Goal: Navigation & Orientation: Find specific page/section

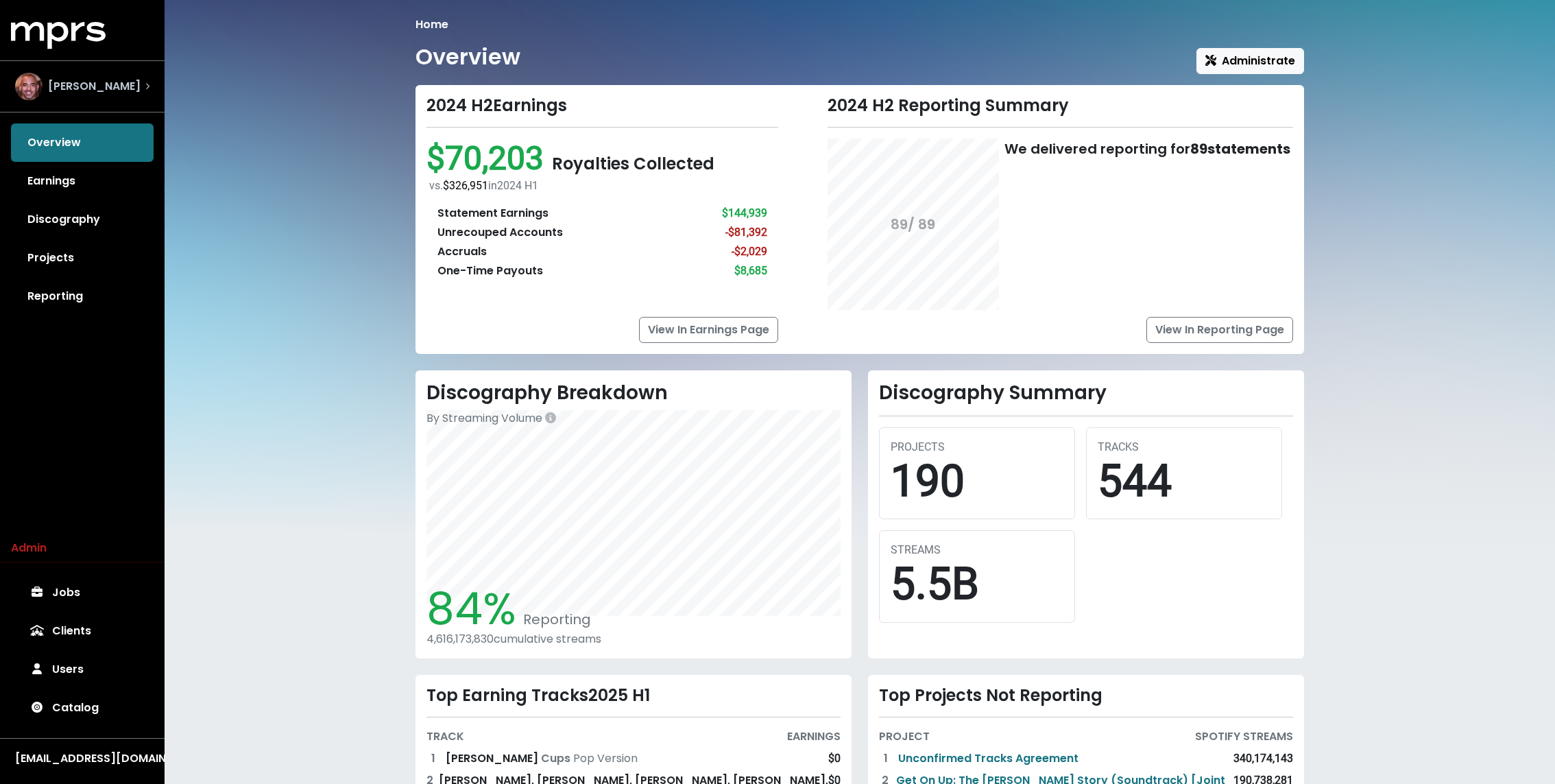
click at [58, 88] on span "[PERSON_NAME]" at bounding box center [95, 87] width 93 height 16
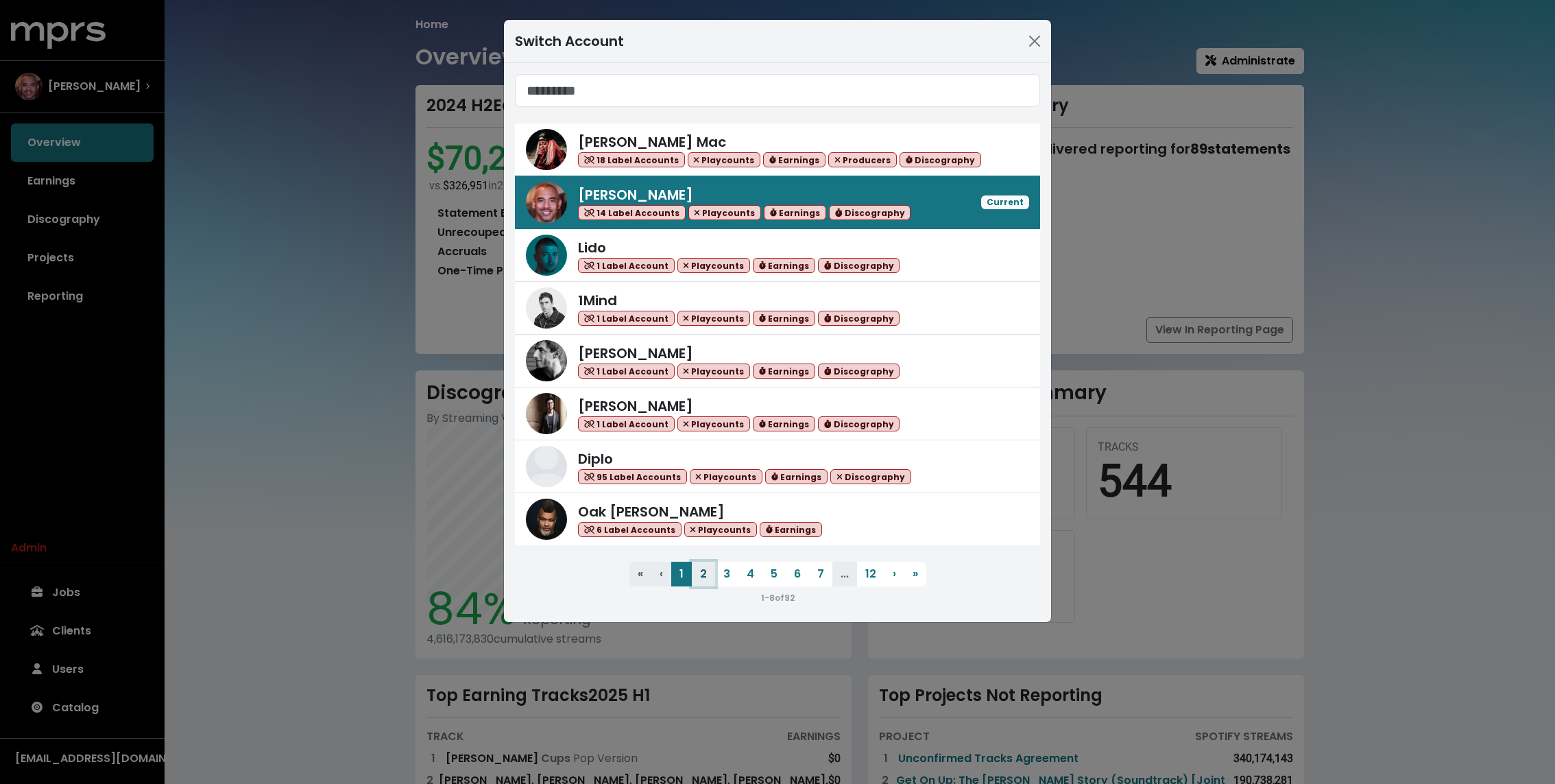
click at [707, 572] on button "2" at bounding box center [704, 574] width 23 height 25
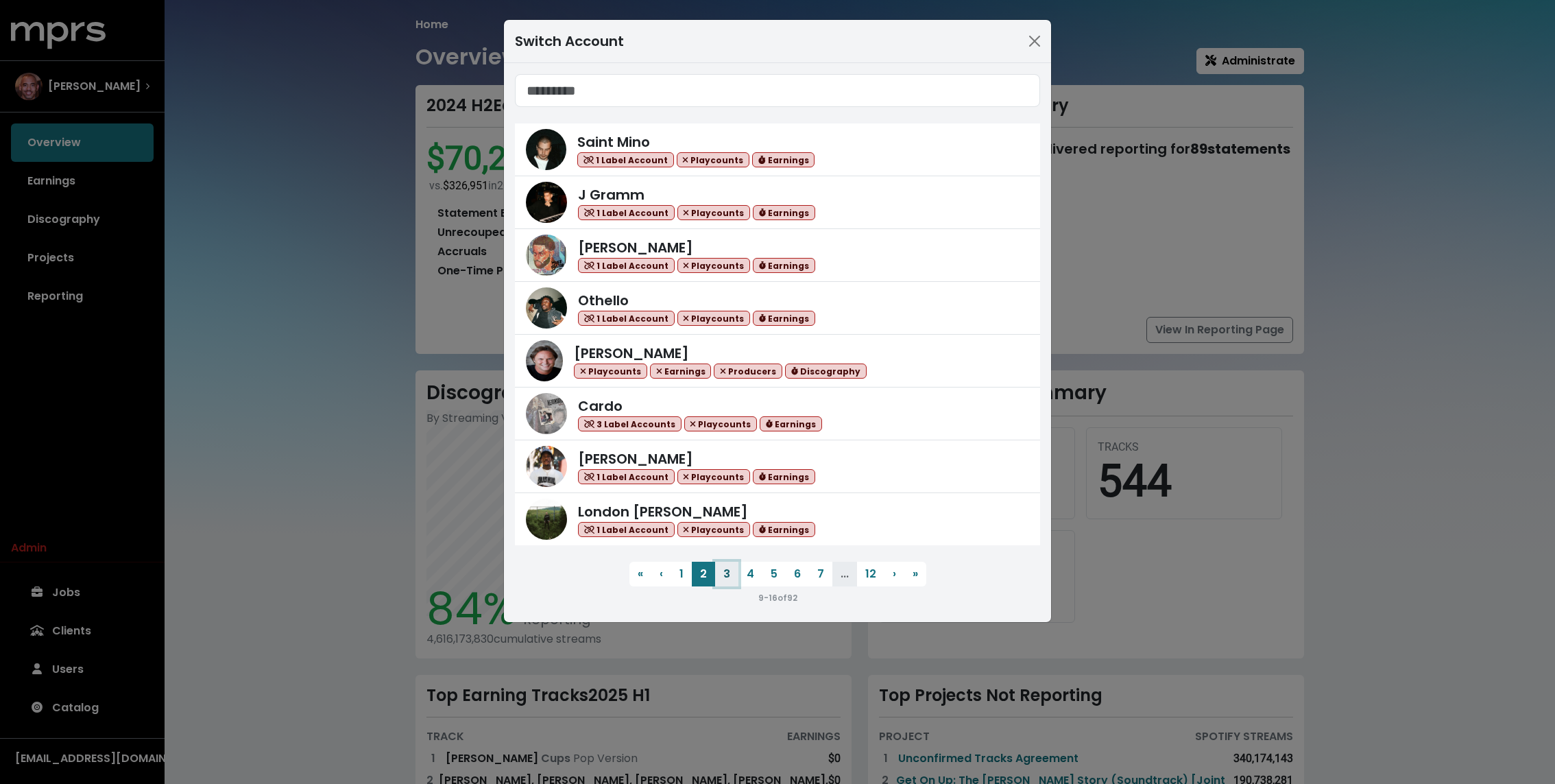
click at [725, 575] on button "3" at bounding box center [727, 574] width 23 height 25
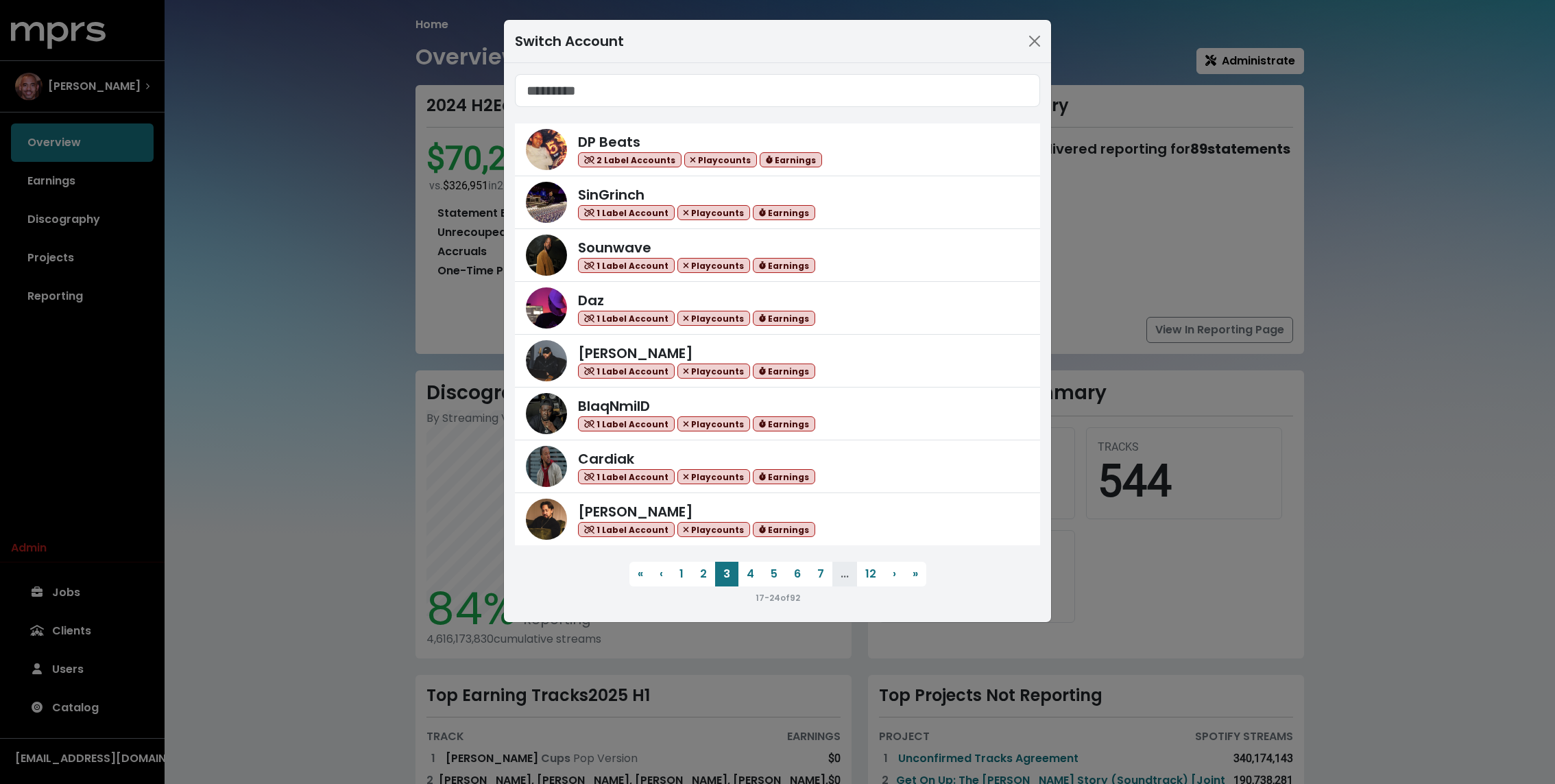
click at [752, 555] on span "DP Beats 2 Label Accounts Playcounts Earnings SinGrinch 1 Label Account Playcou…" at bounding box center [778, 339] width 525 height 531
click at [748, 565] on button "4" at bounding box center [750, 574] width 24 height 25
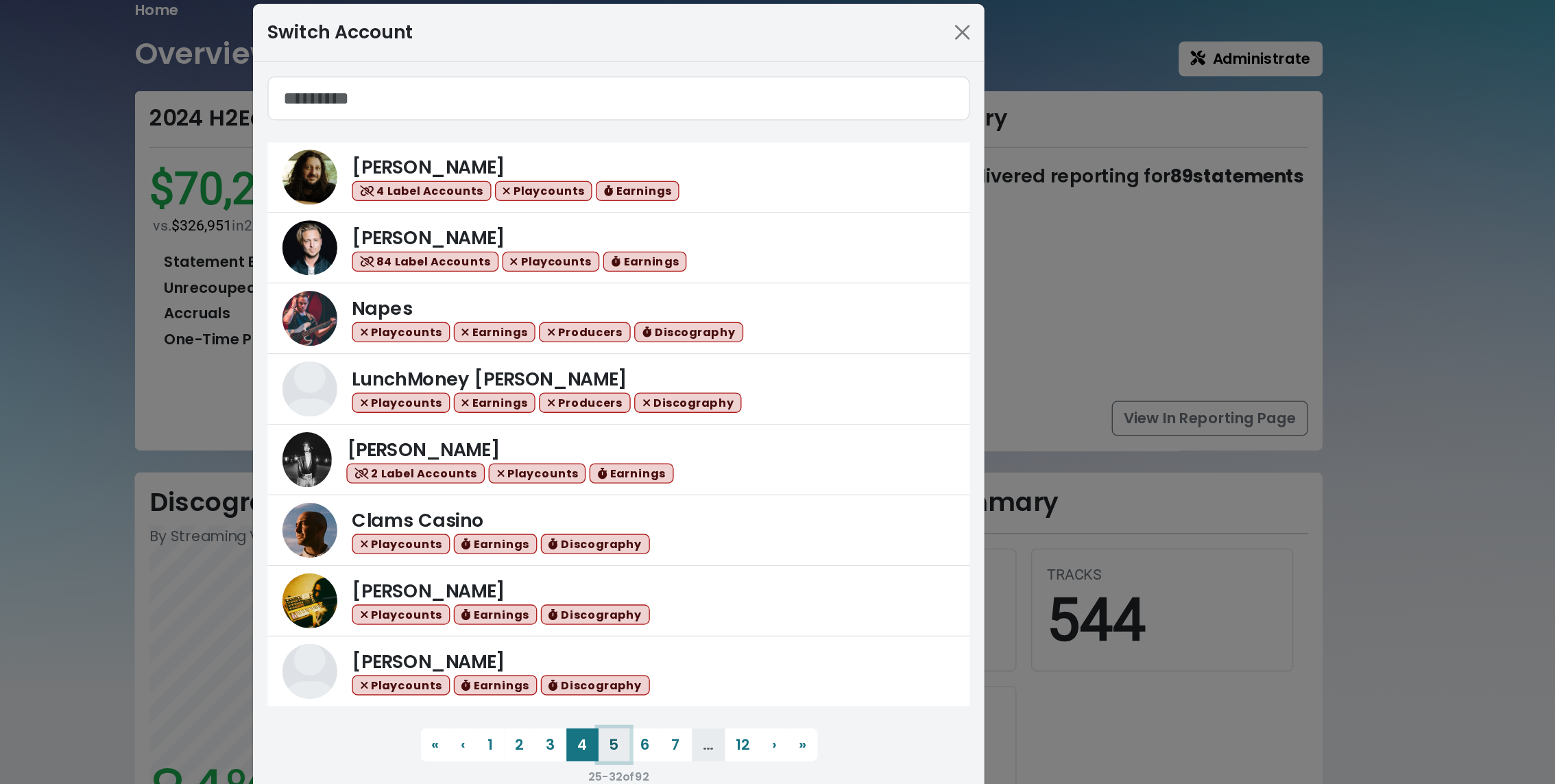
click at [773, 579] on button "5" at bounding box center [774, 574] width 23 height 25
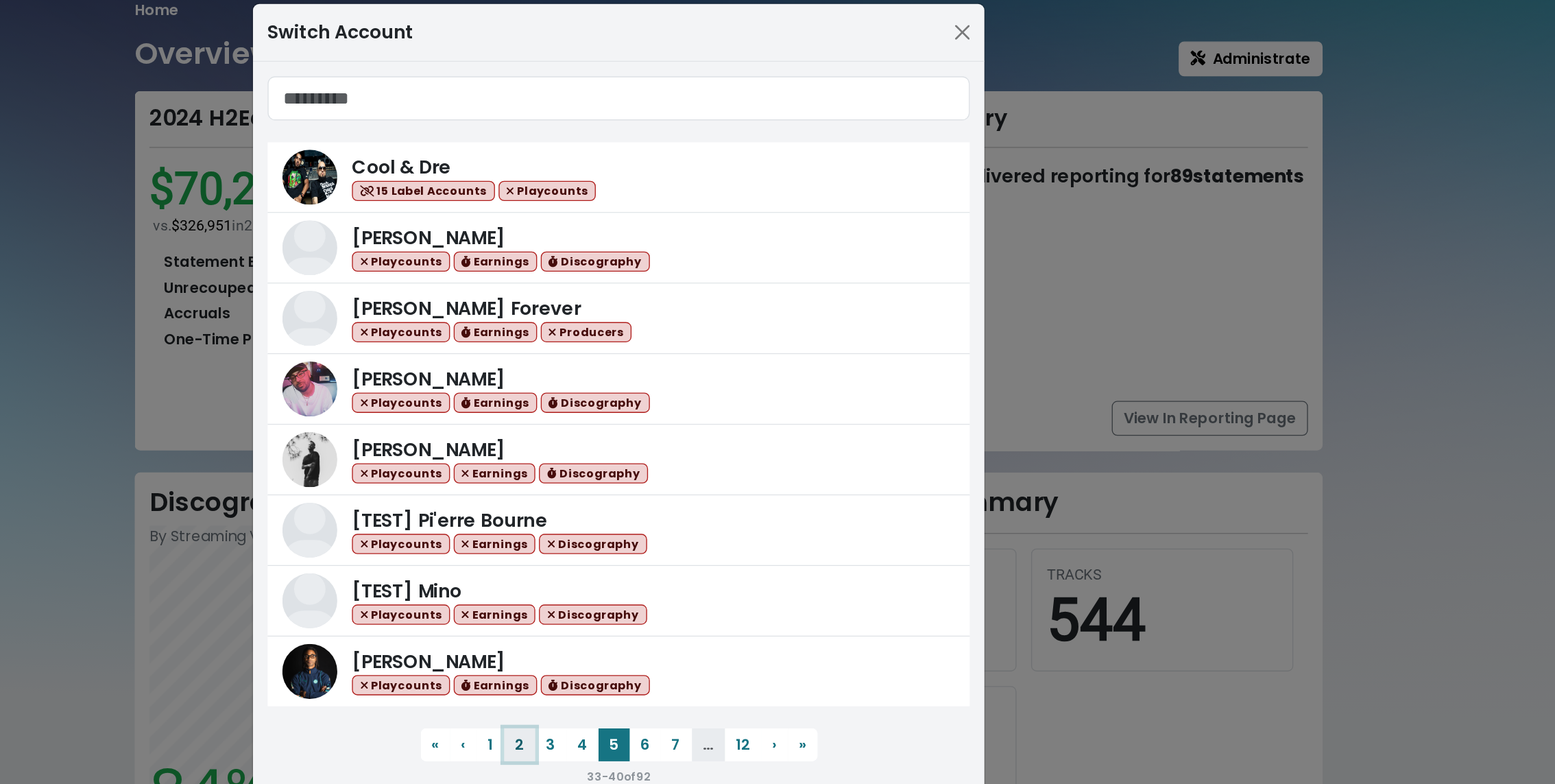
click at [701, 572] on button "2" at bounding box center [704, 574] width 23 height 25
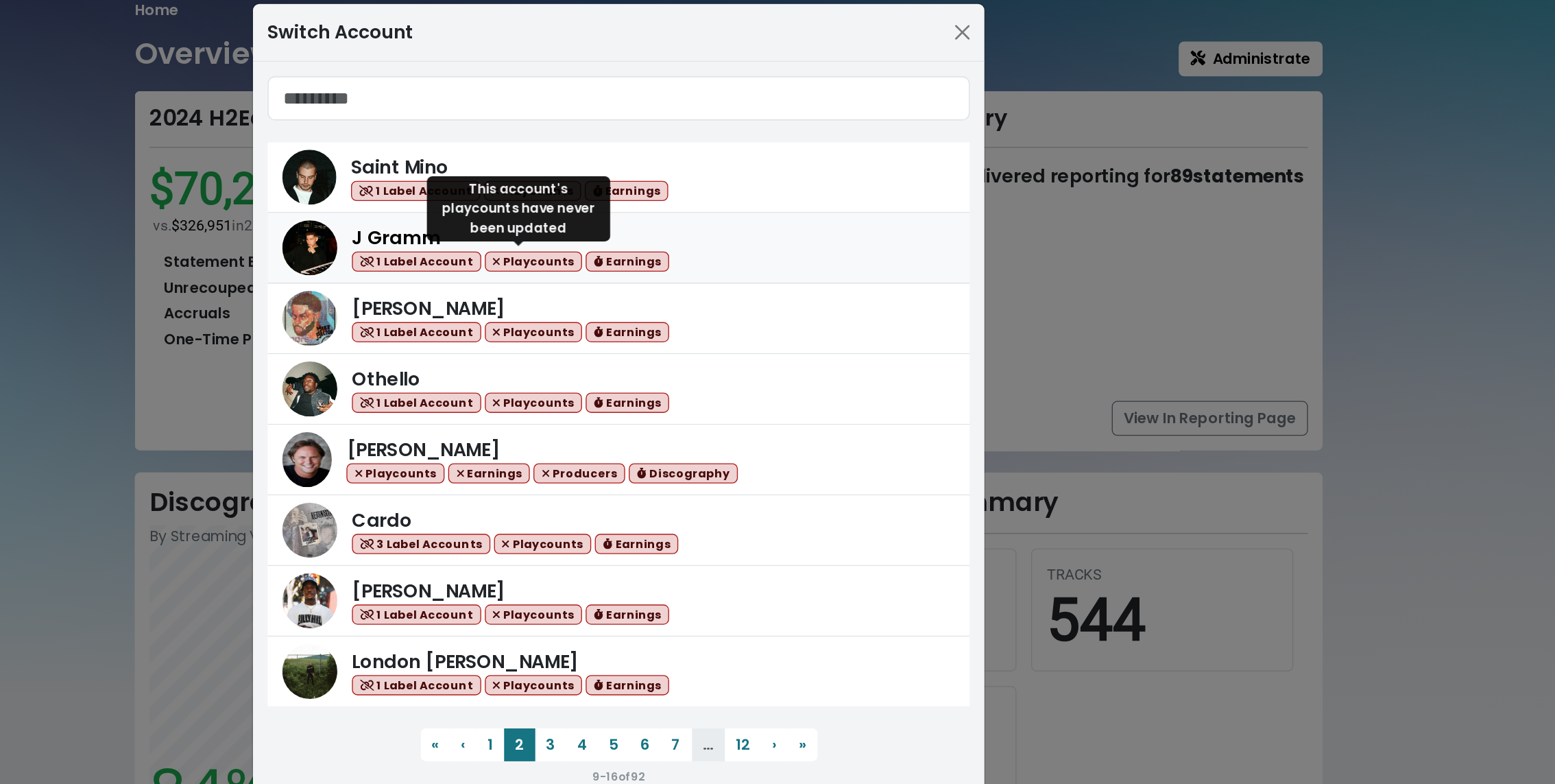
click at [686, 211] on span "Playcounts" at bounding box center [715, 213] width 73 height 16
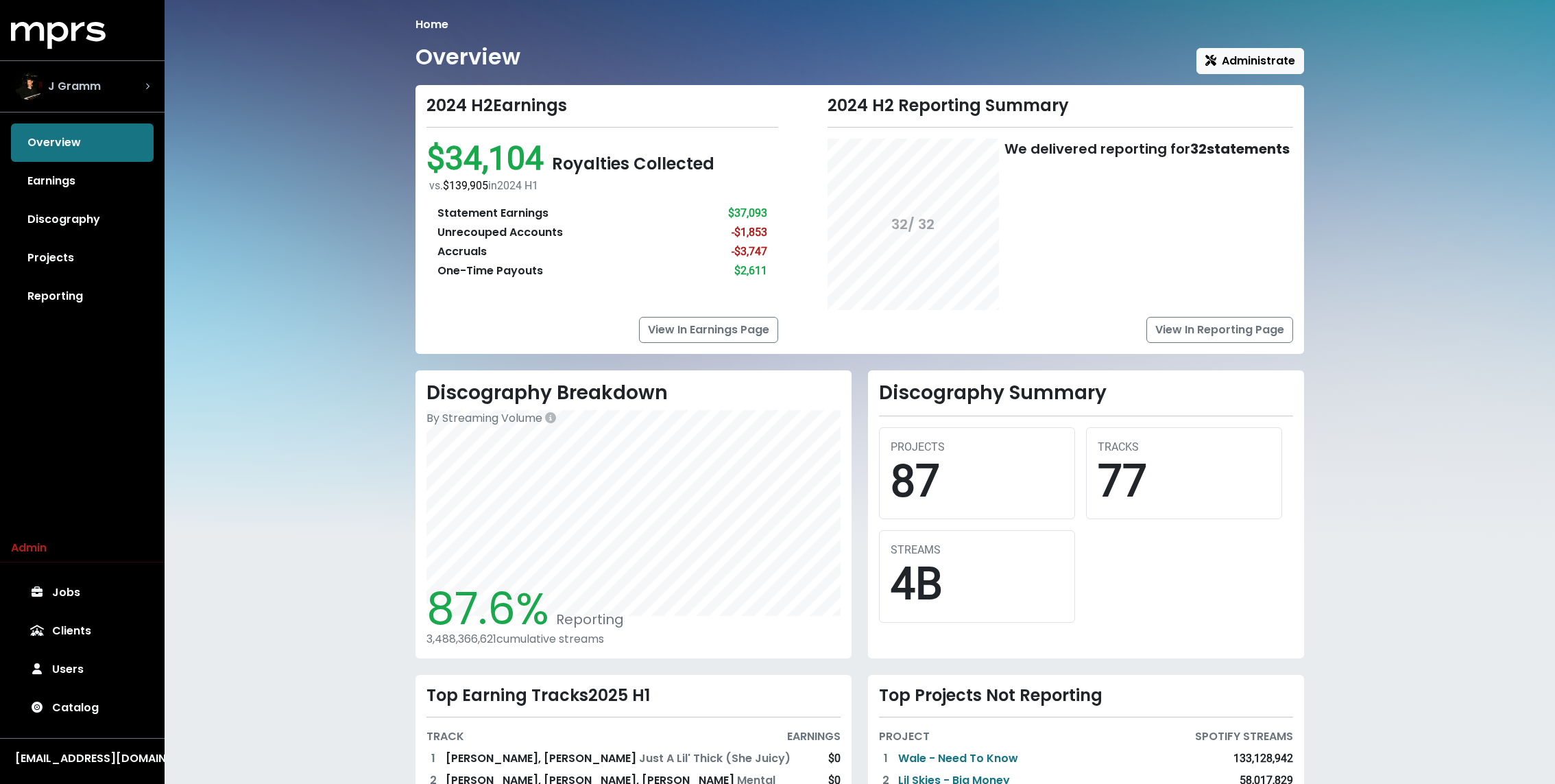
click at [130, 100] on div "J Gramm" at bounding box center [82, 86] width 156 height 49
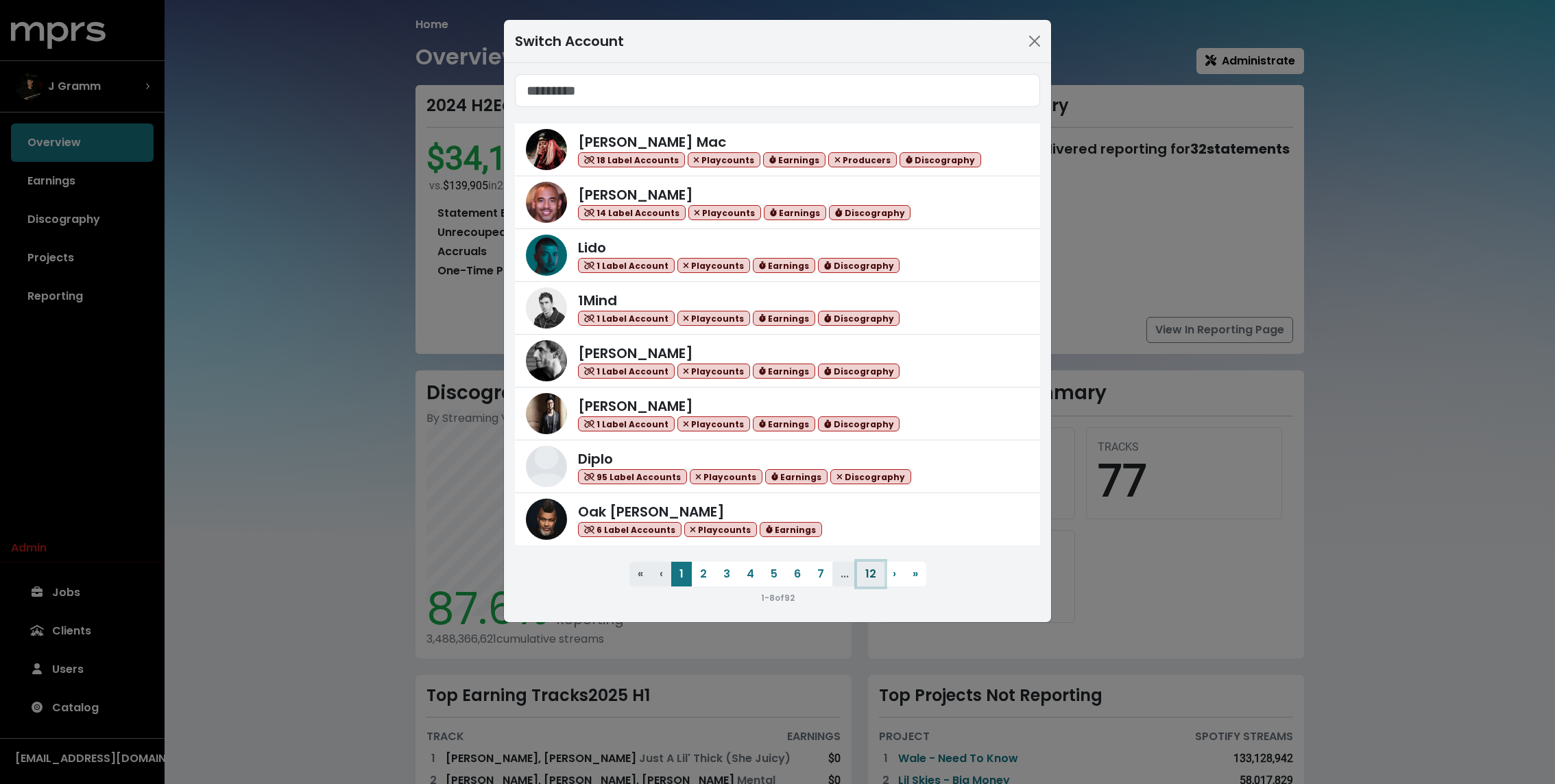
click at [869, 571] on button "12" at bounding box center [871, 574] width 28 height 25
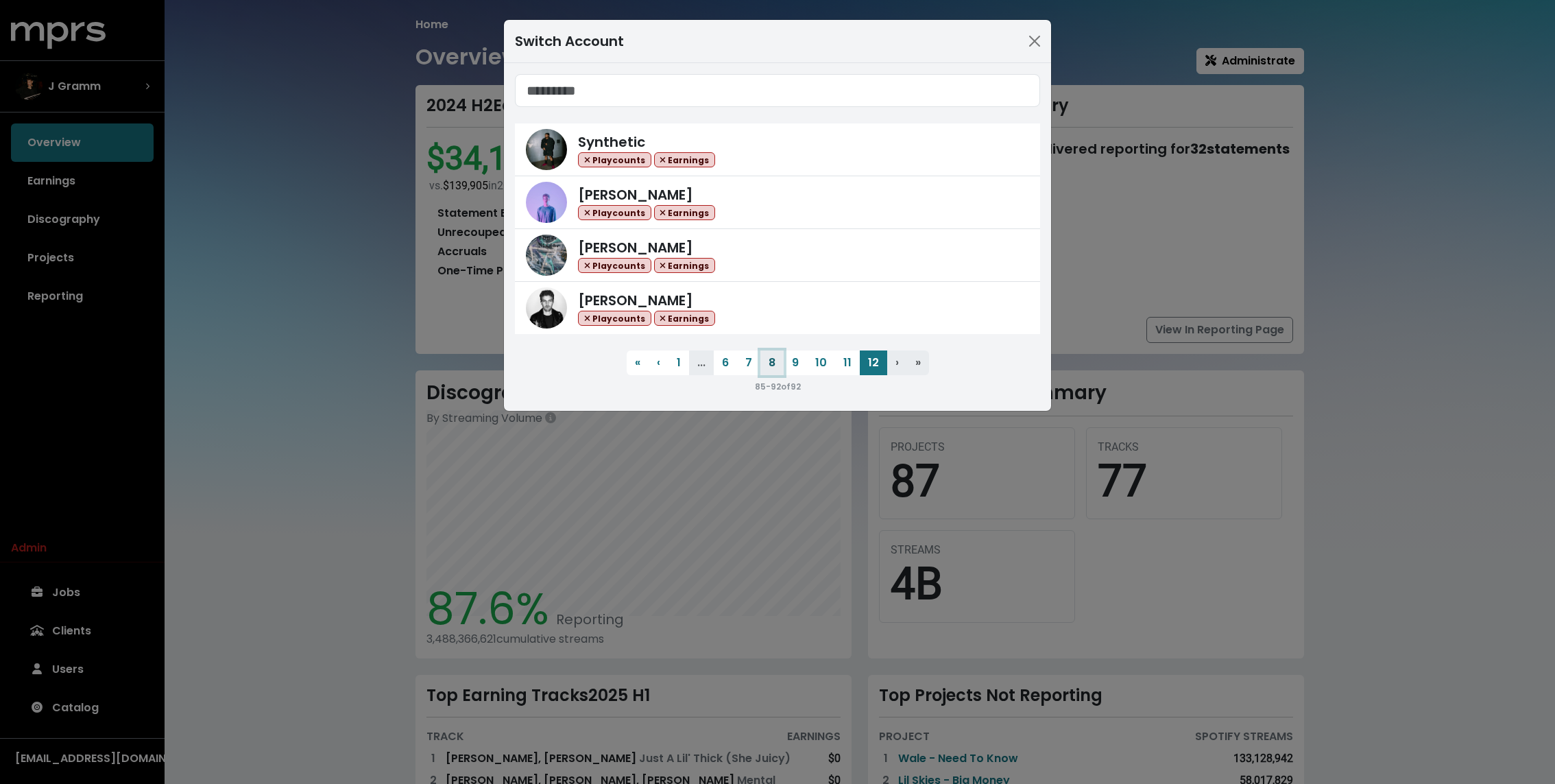
click at [782, 365] on button "8" at bounding box center [773, 363] width 23 height 25
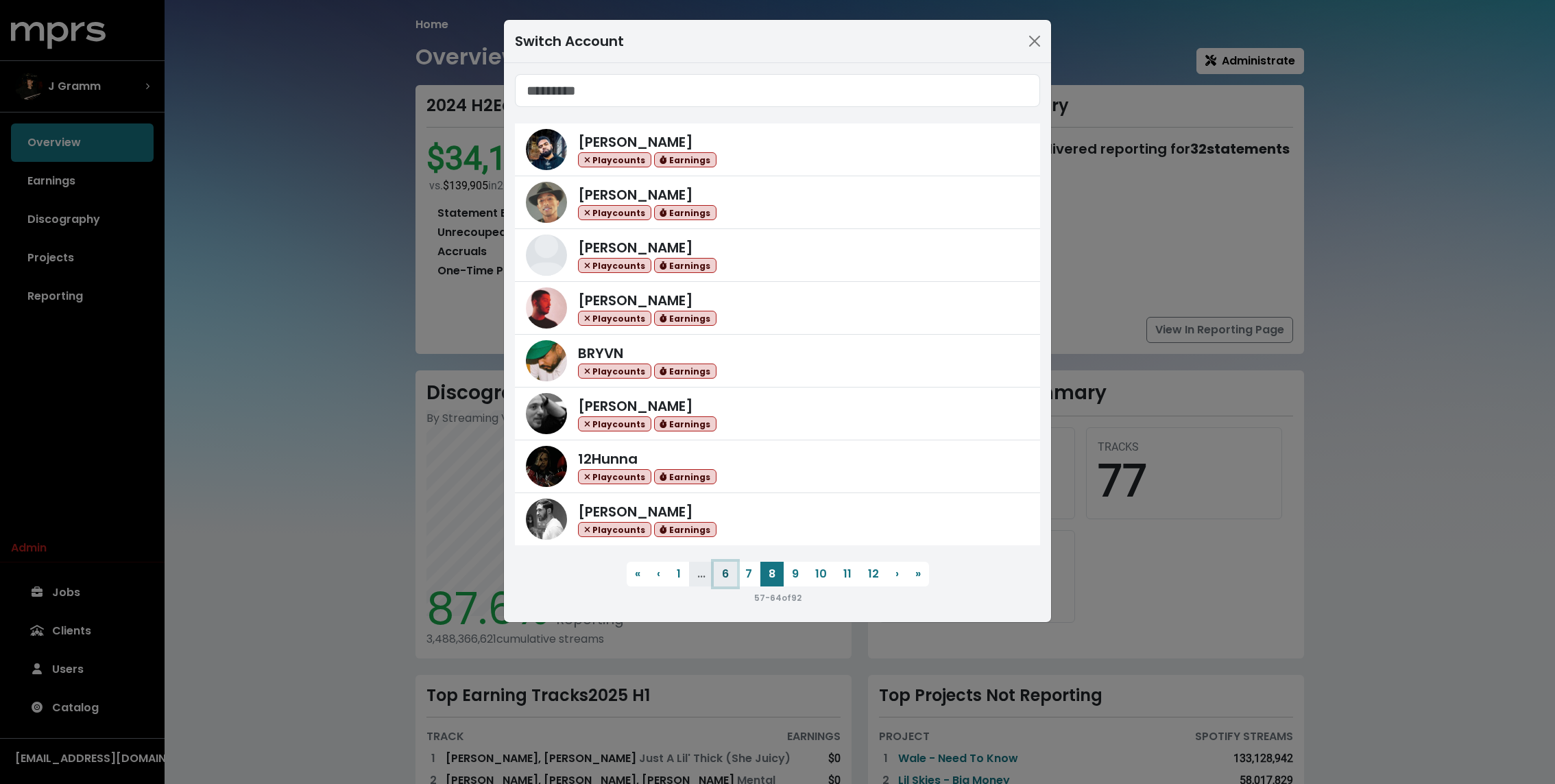
click at [730, 581] on button "6" at bounding box center [725, 574] width 23 height 25
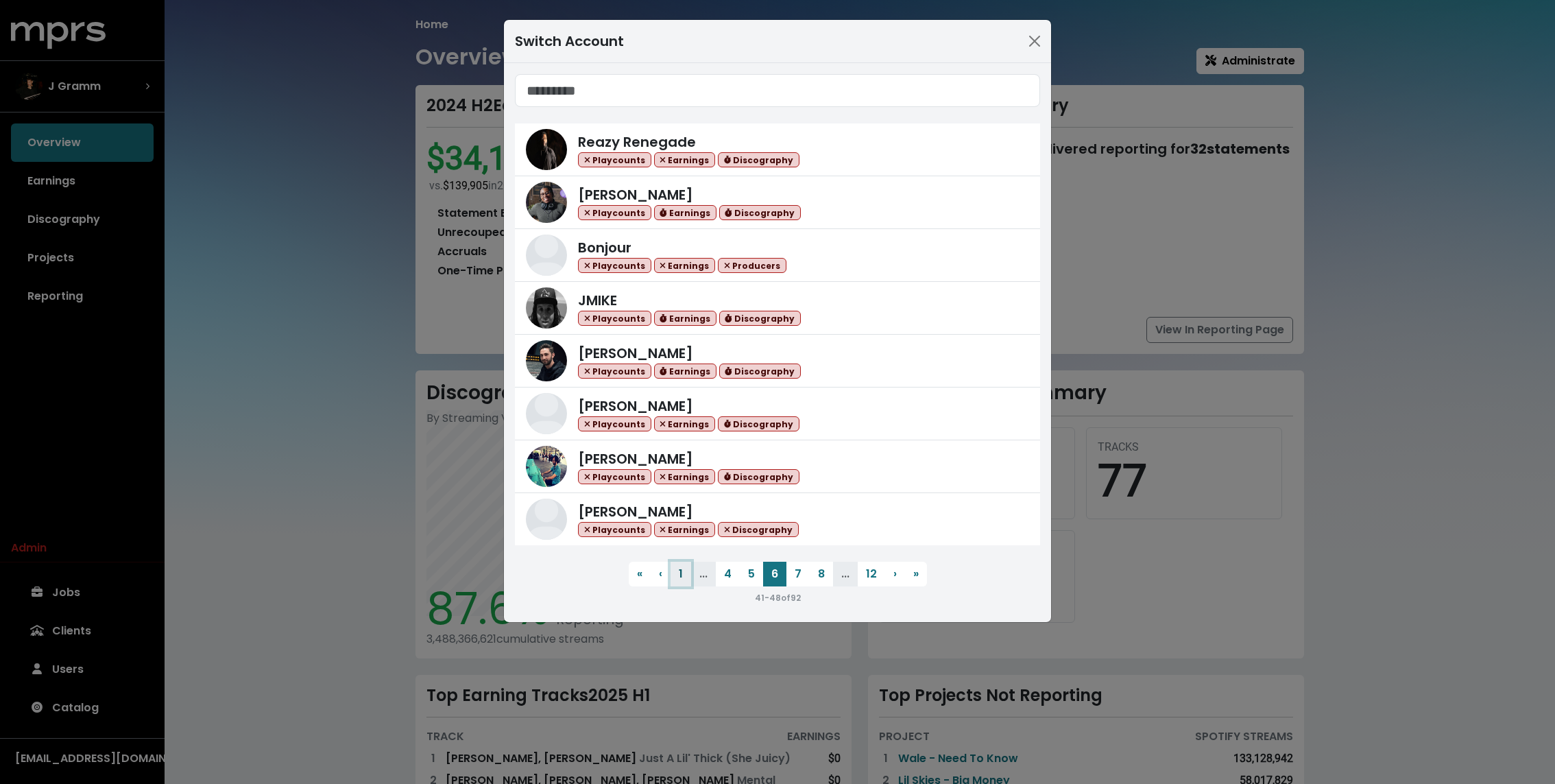
click at [682, 571] on button "1" at bounding box center [681, 574] width 21 height 25
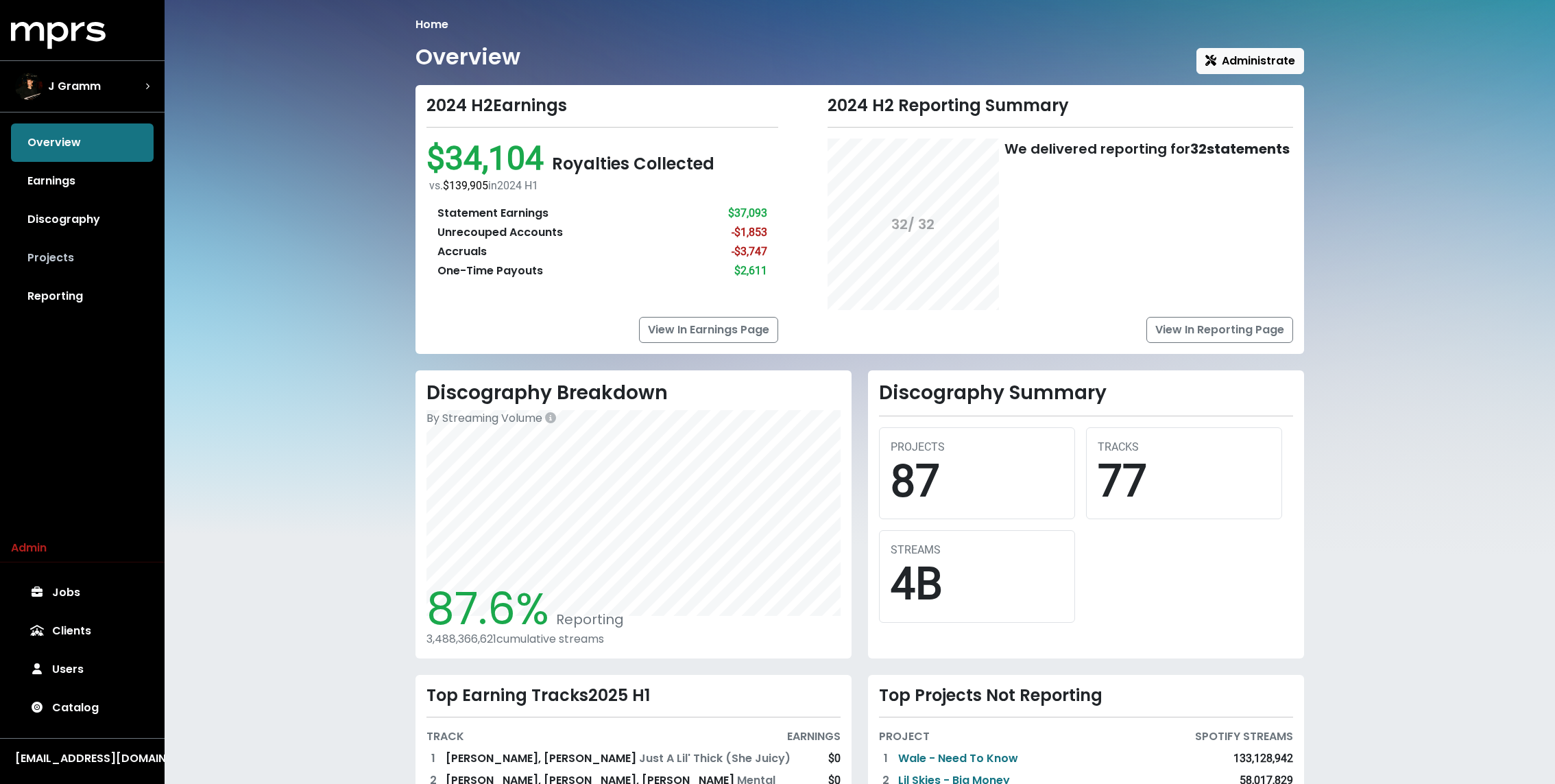
click at [104, 253] on link "Projects" at bounding box center [82, 257] width 143 height 38
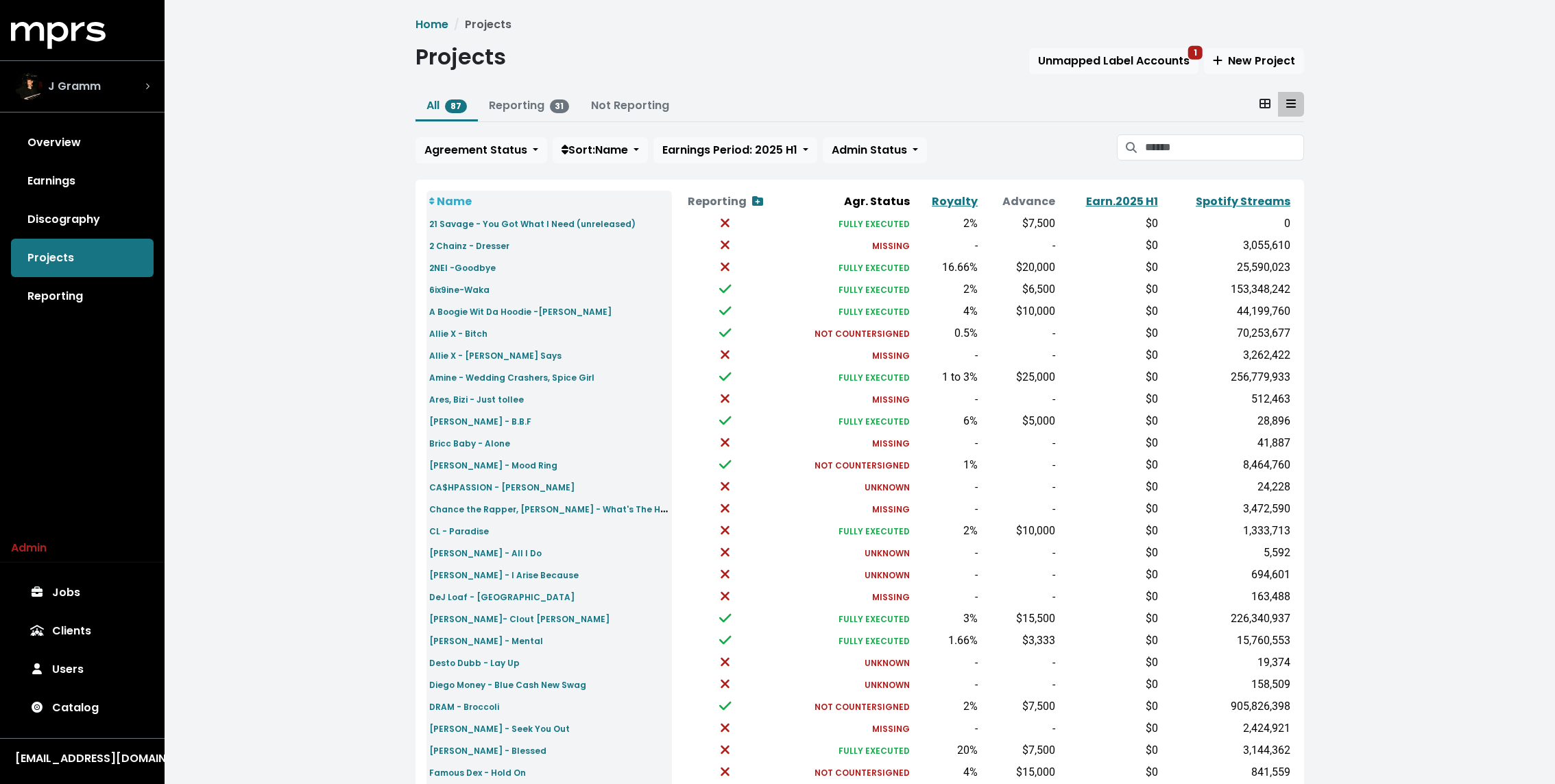
click at [130, 85] on div "J Gramm" at bounding box center [82, 86] width 134 height 28
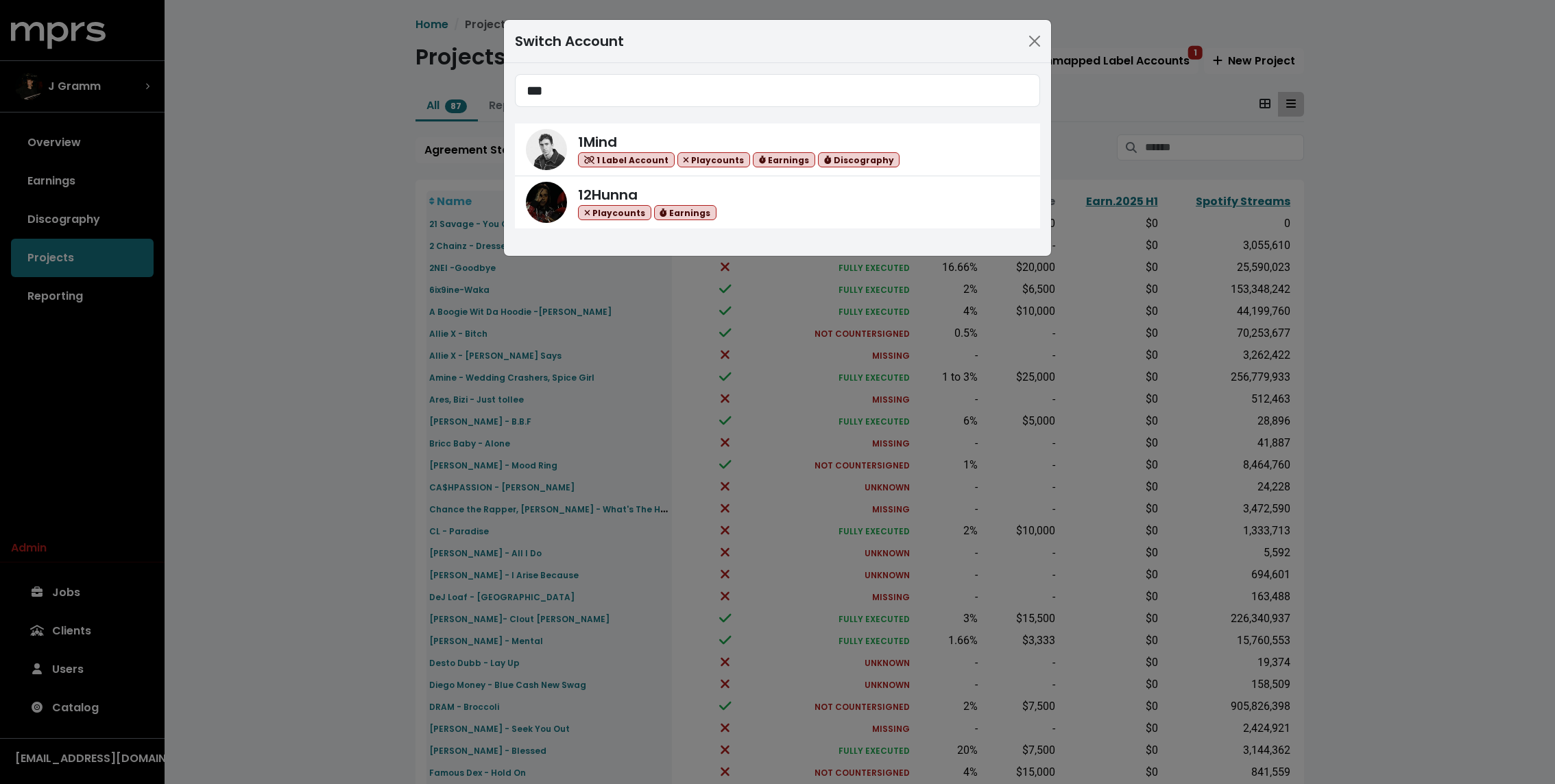
type input "***"
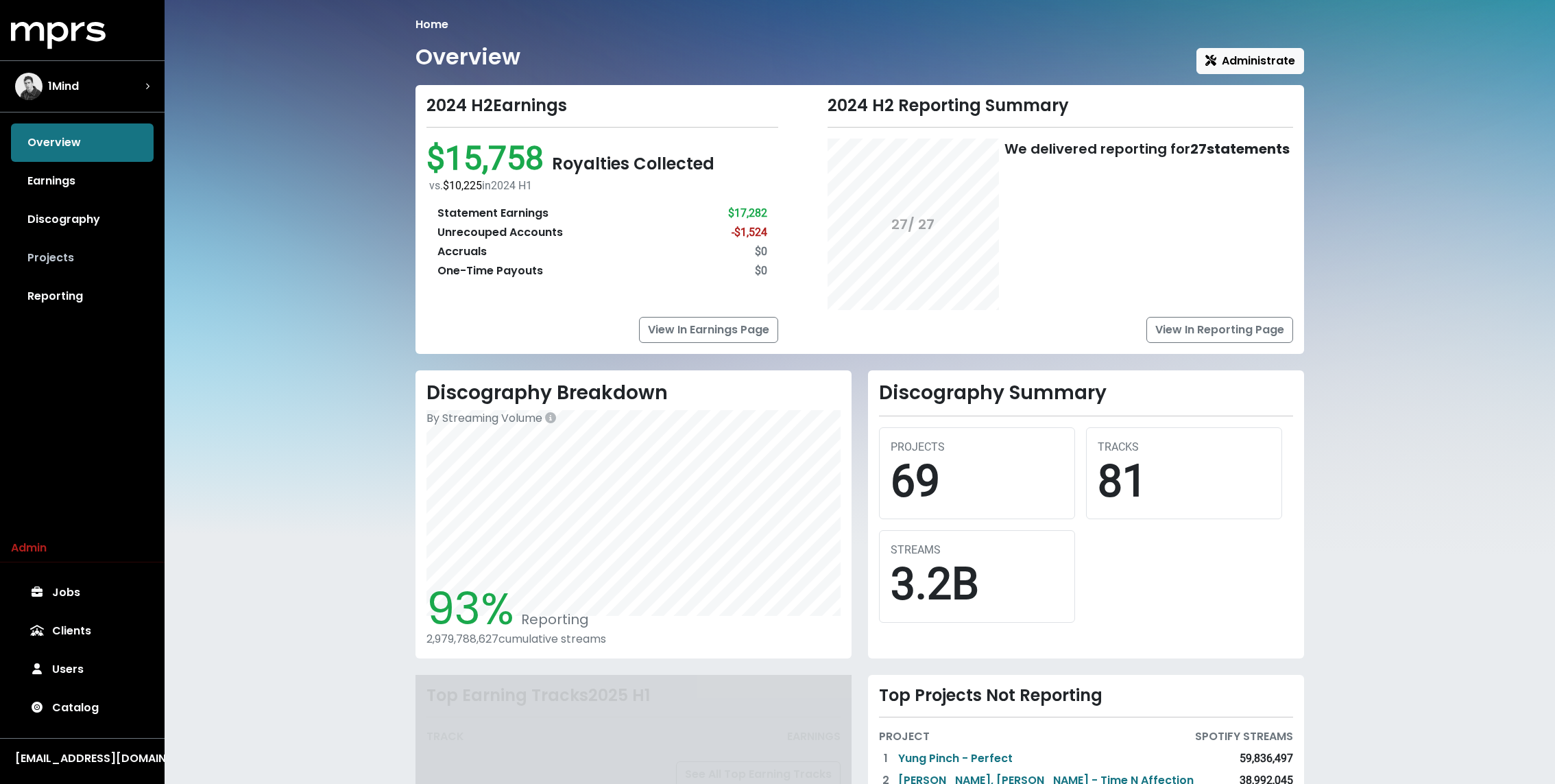
click at [75, 266] on link "Projects" at bounding box center [82, 257] width 143 height 38
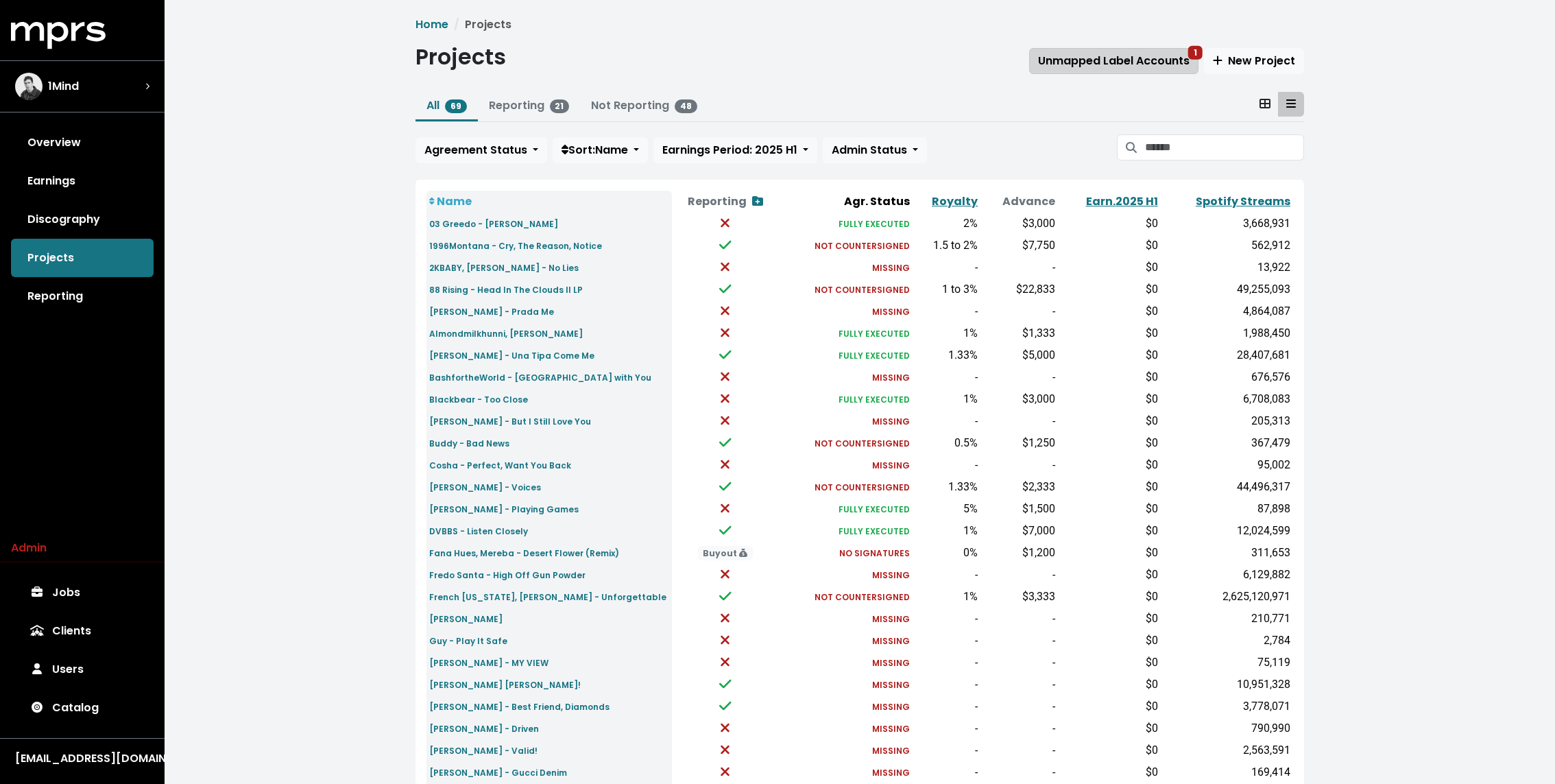
click at [1137, 52] on button "Unmapped Label Accounts 1" at bounding box center [1115, 61] width 170 height 26
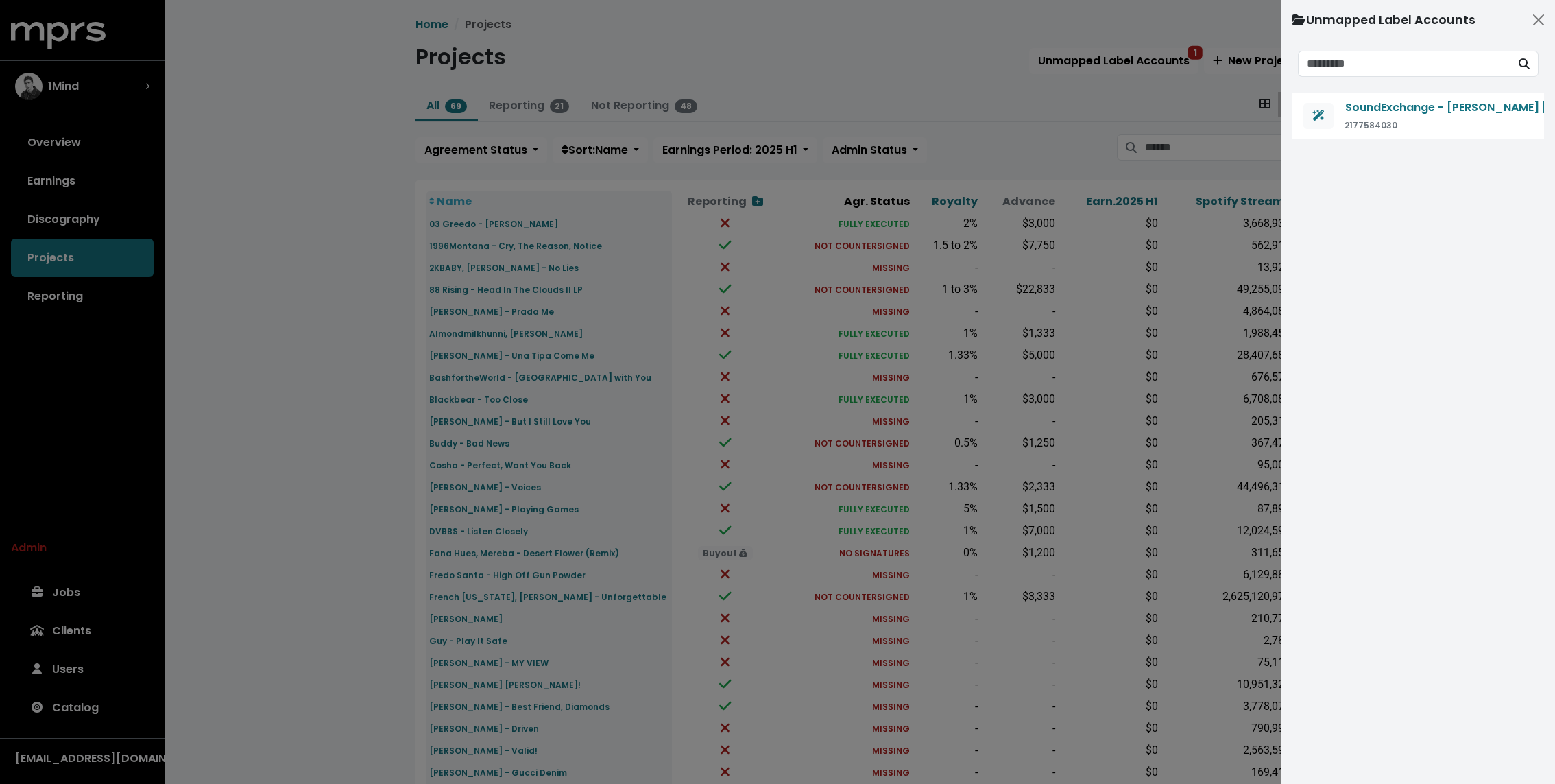
click at [305, 102] on div at bounding box center [777, 392] width 1555 height 784
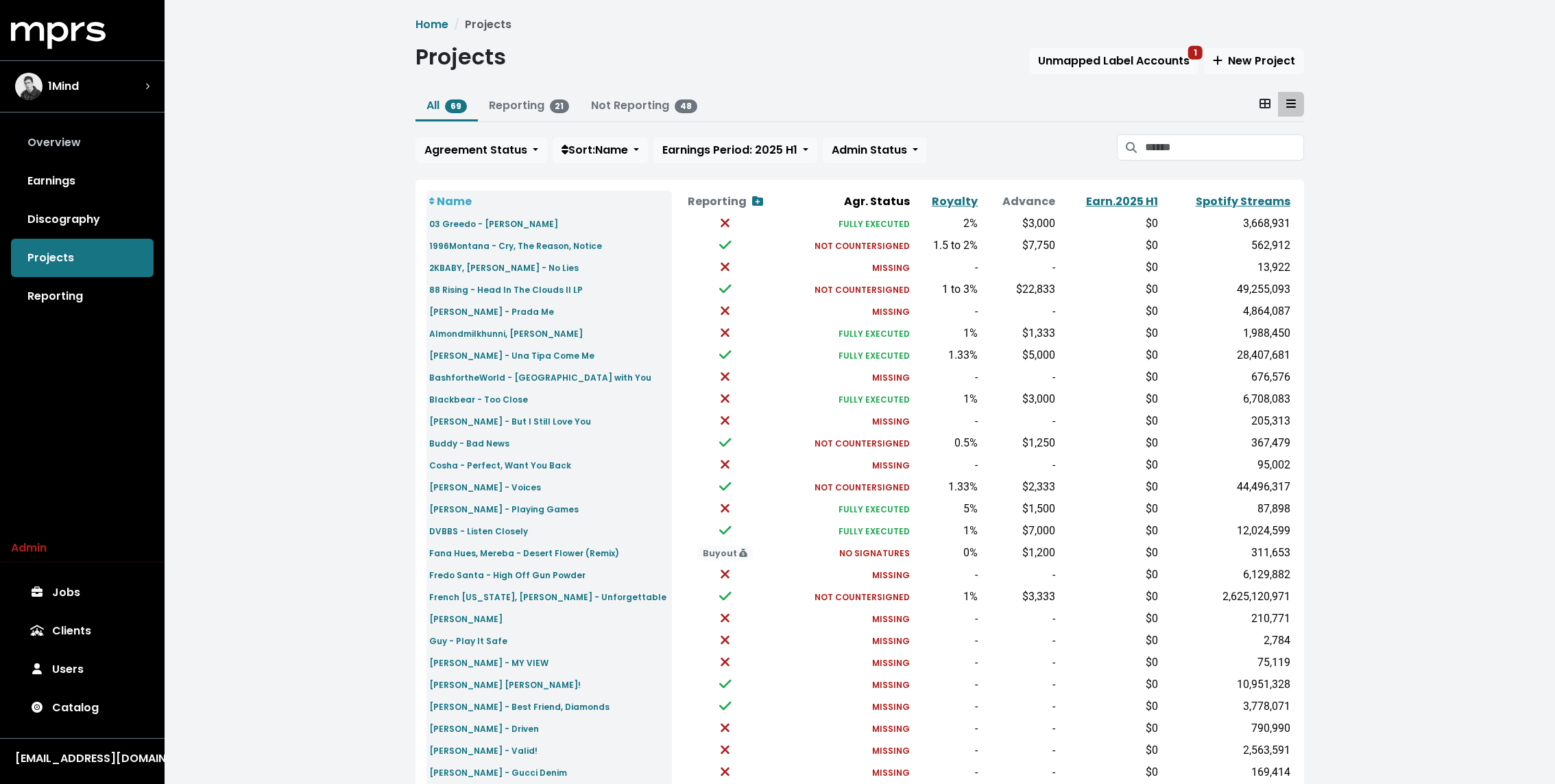
click at [60, 133] on link "Overview" at bounding box center [82, 142] width 143 height 38
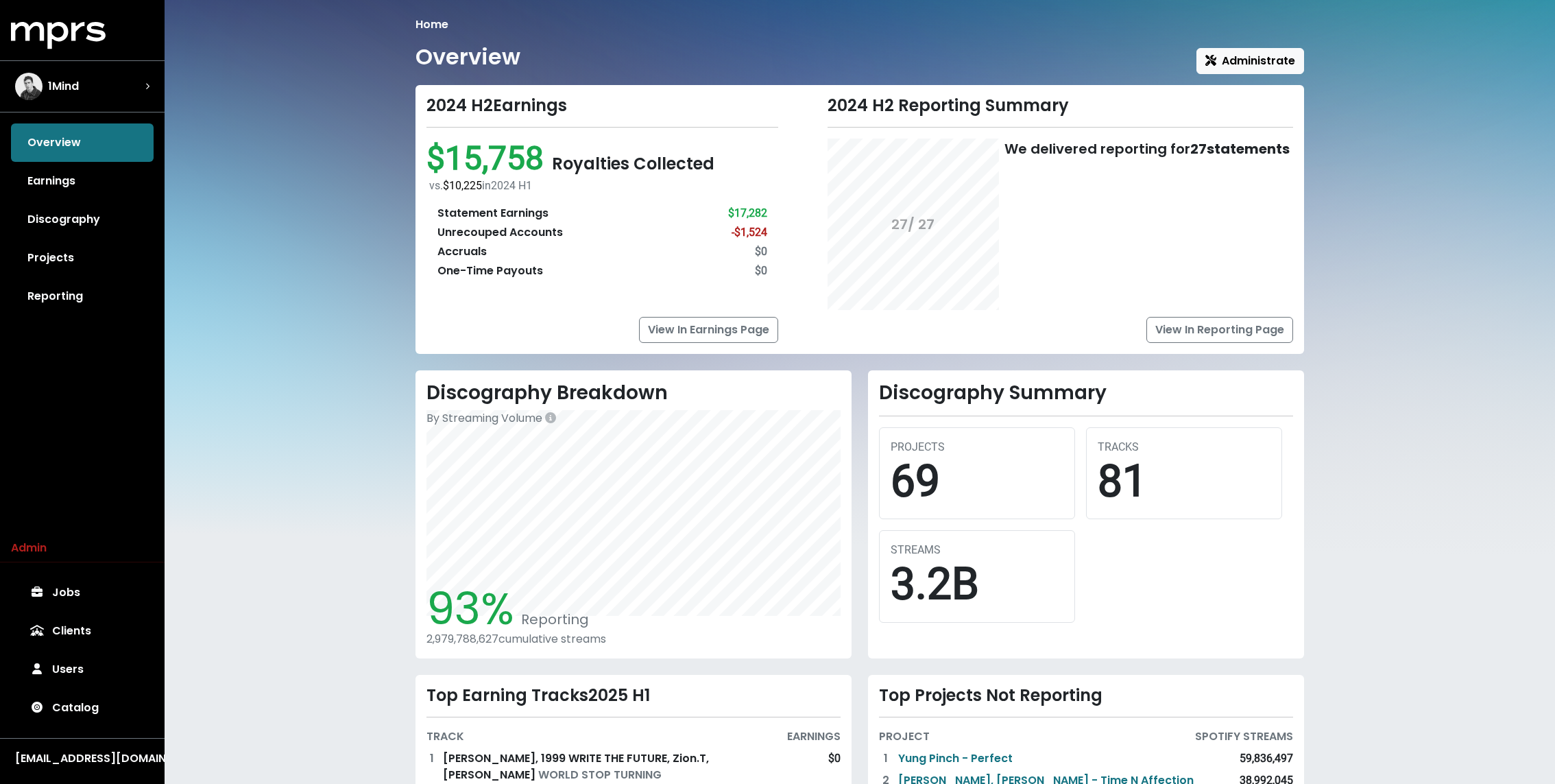
click at [409, 196] on div "Home Overview Administrate 2024 H2 Earnings $15,758 Royalties Collected vs. $10…" at bounding box center [860, 478] width 906 height 924
click at [318, 56] on div "Home Overview Administrate 2024 H2 Earnings $15,758 Royalties Collected vs. $10…" at bounding box center [859, 481] width 1391 height 963
